Goal: Task Accomplishment & Management: Use online tool/utility

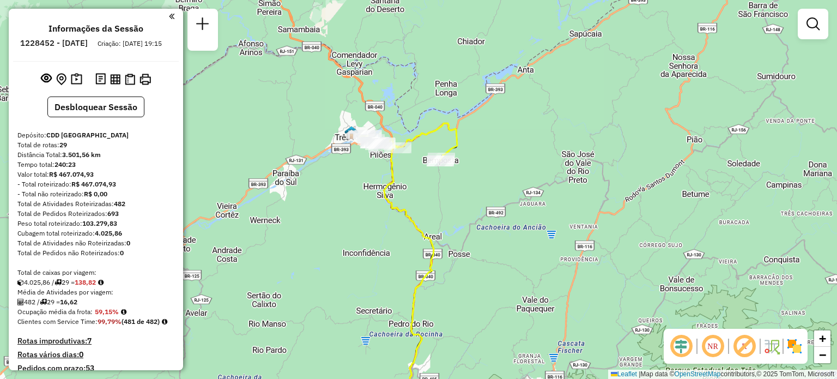
scroll to position [789, 0]
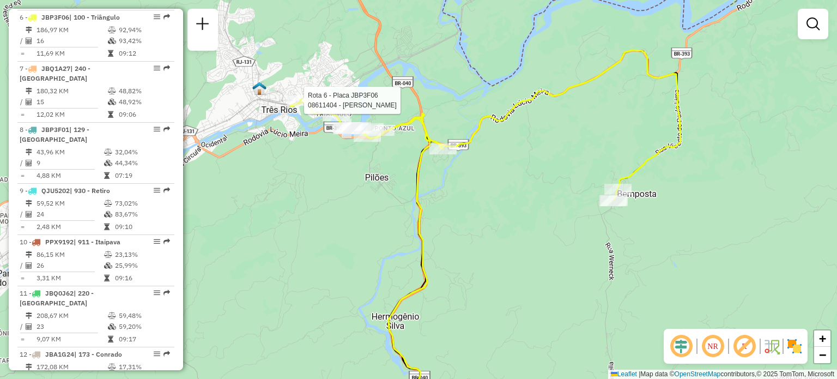
select select "**********"
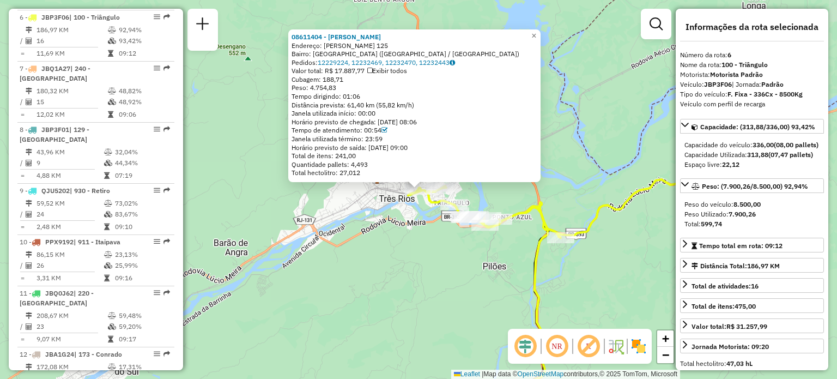
scroll to position [790, 0]
click at [536, 34] on span "×" at bounding box center [533, 35] width 5 height 9
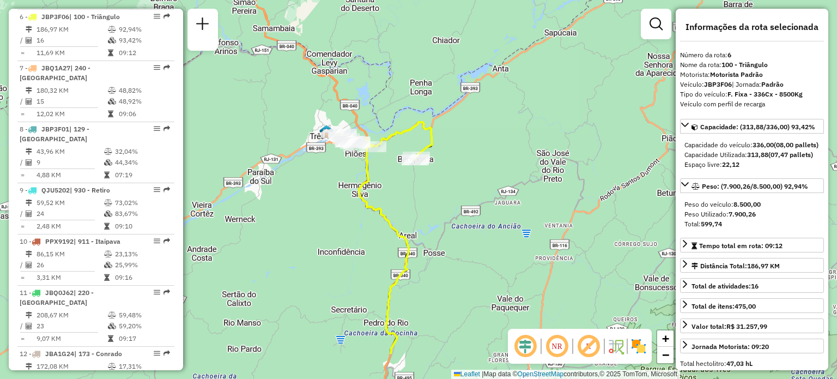
drag, startPoint x: 431, startPoint y: 228, endPoint x: 339, endPoint y: 121, distance: 140.9
click at [340, 162] on div "Janela de atendimento Grade de atendimento Capacidade Transportadoras Veículos …" at bounding box center [418, 189] width 837 height 379
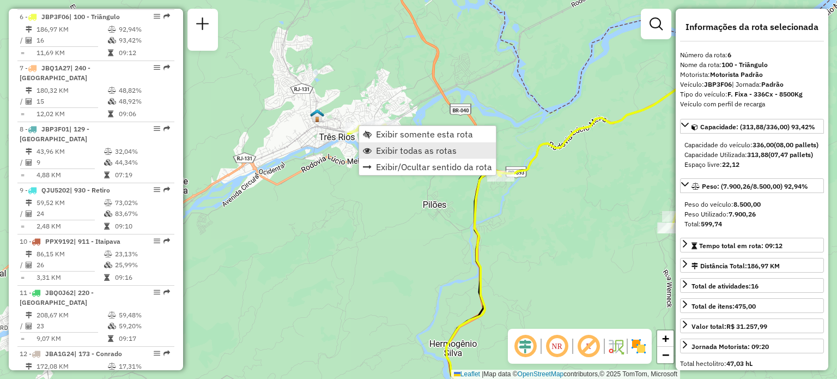
click at [376, 148] on span "Exibir todas as rotas" at bounding box center [416, 150] width 81 height 9
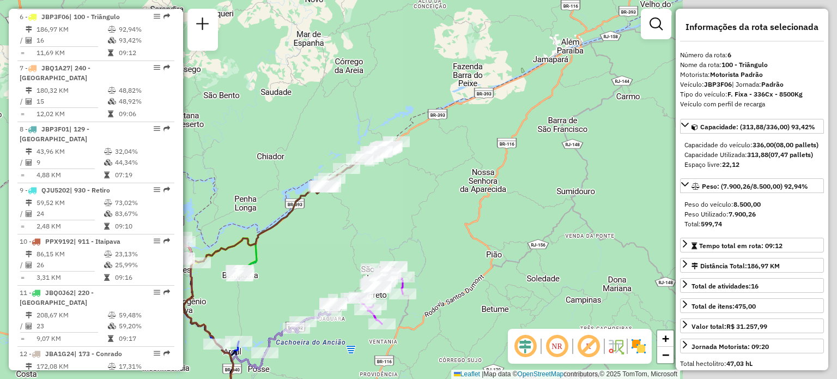
drag, startPoint x: 498, startPoint y: 80, endPoint x: 294, endPoint y: 163, distance: 220.4
click at [294, 163] on div "Janela de atendimento Grade de atendimento Capacidade Transportadoras Veículos …" at bounding box center [418, 189] width 837 height 379
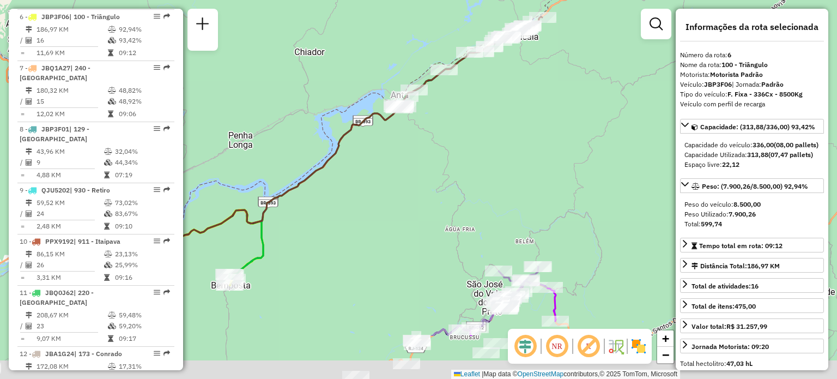
drag, startPoint x: 408, startPoint y: 149, endPoint x: 464, endPoint y: 101, distance: 73.7
click at [489, 84] on div "Janela de atendimento Grade de atendimento Capacidade Transportadoras Veículos …" at bounding box center [418, 189] width 837 height 379
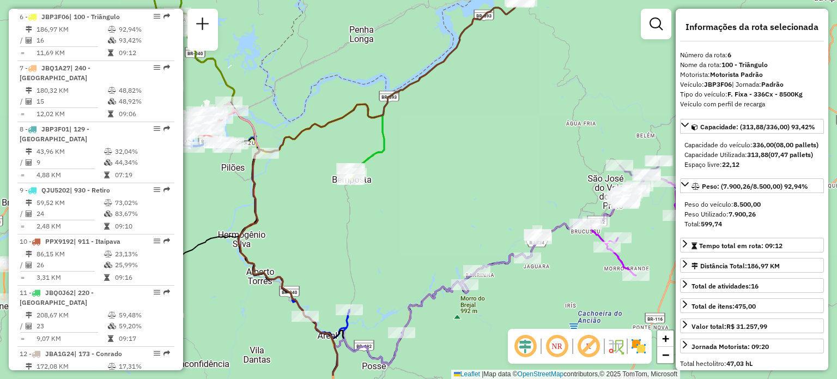
drag, startPoint x: 353, startPoint y: 209, endPoint x: 435, endPoint y: 102, distance: 134.8
click at [466, 120] on div "Janela de atendimento Grade de atendimento Capacidade Transportadoras Veículos …" at bounding box center [418, 189] width 837 height 379
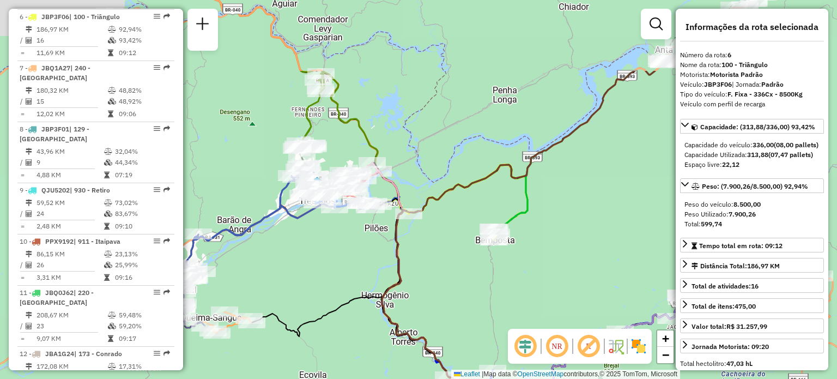
drag, startPoint x: 328, startPoint y: 243, endPoint x: 371, endPoint y: 259, distance: 45.1
click at [377, 278] on div "Janela de atendimento Grade de atendimento Capacidade Transportadoras Veículos …" at bounding box center [418, 189] width 837 height 379
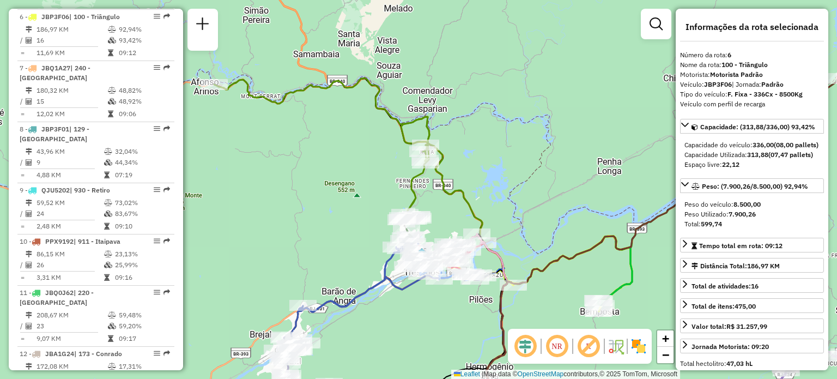
drag, startPoint x: 357, startPoint y: 154, endPoint x: 448, endPoint y: 170, distance: 92.4
click at [459, 178] on div "Janela de atendimento Grade de atendimento Capacidade Transportadoras Veículos …" at bounding box center [418, 189] width 837 height 379
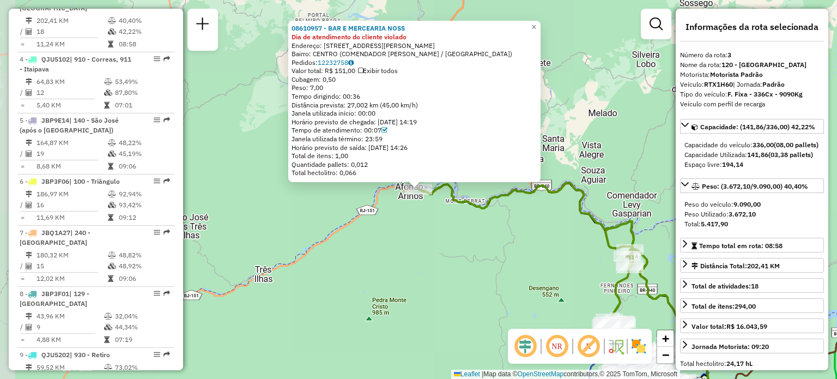
scroll to position [607, 0]
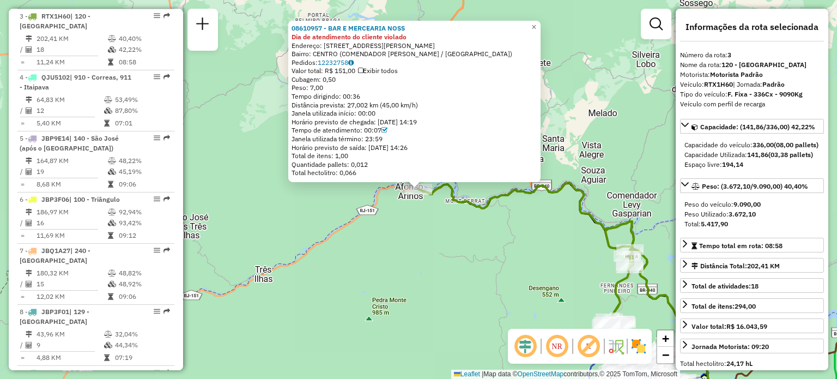
click at [347, 246] on div "08610957 - BAR E MERCEARIA NOSS Dia de atendimento do cliente violado Endereço:…" at bounding box center [418, 189] width 837 height 379
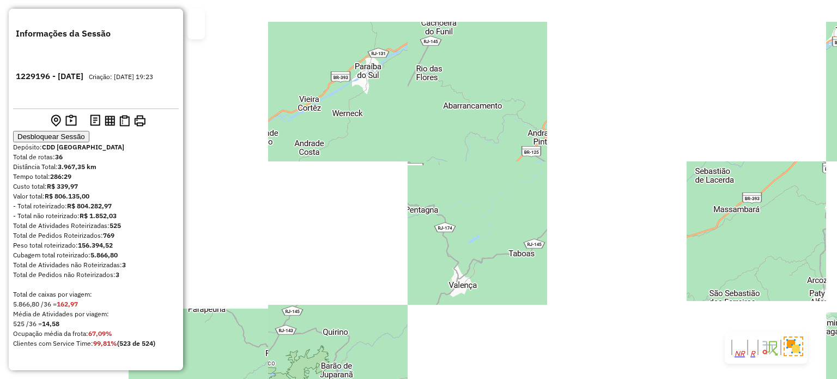
scroll to position [1278, 0]
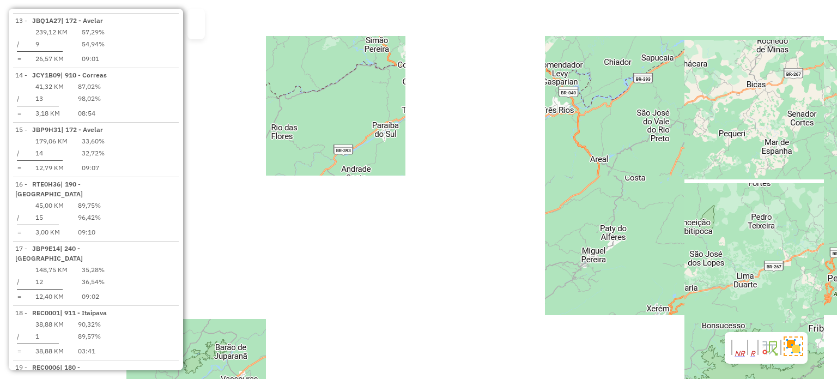
drag, startPoint x: 300, startPoint y: 121, endPoint x: 312, endPoint y: 136, distance: 18.9
click at [312, 136] on div "Janela de atendimento Grade de atendimento Capacidade Transportadoras Veículos …" at bounding box center [418, 189] width 837 height 379
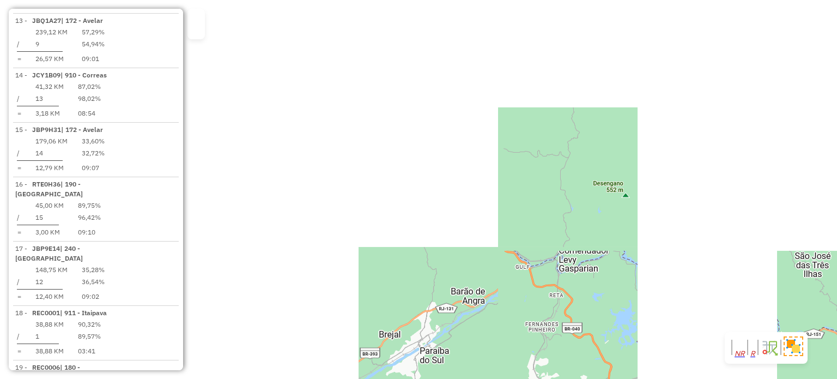
drag, startPoint x: 414, startPoint y: 60, endPoint x: 389, endPoint y: 224, distance: 165.3
click at [393, 230] on div "Janela de atendimento Grade de atendimento Capacidade Transportadoras Veículos …" at bounding box center [418, 189] width 837 height 379
